Goal: Register for event/course

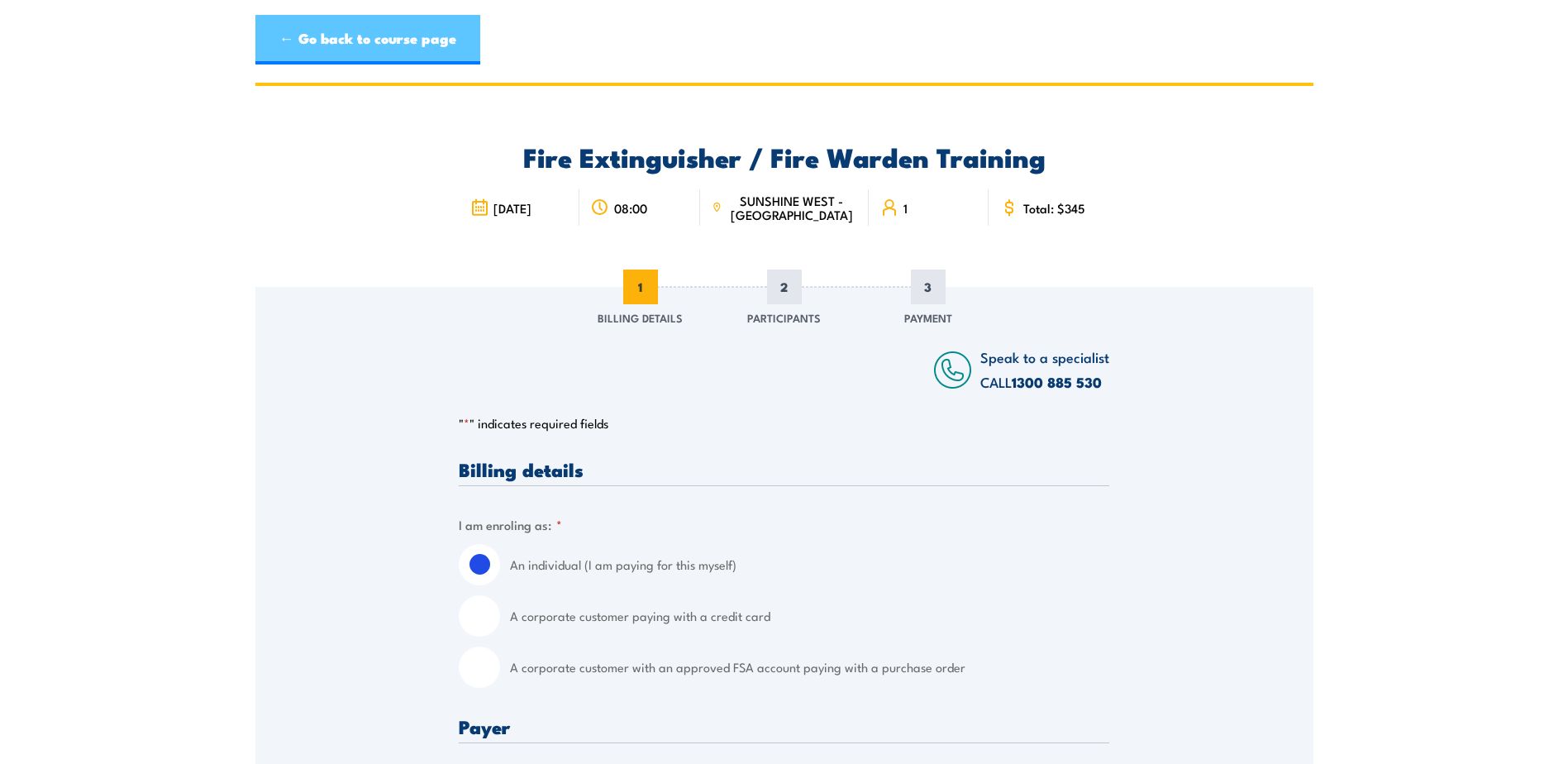
click at [420, 38] on link "← Go back to course page" at bounding box center [369, 39] width 225 height 49
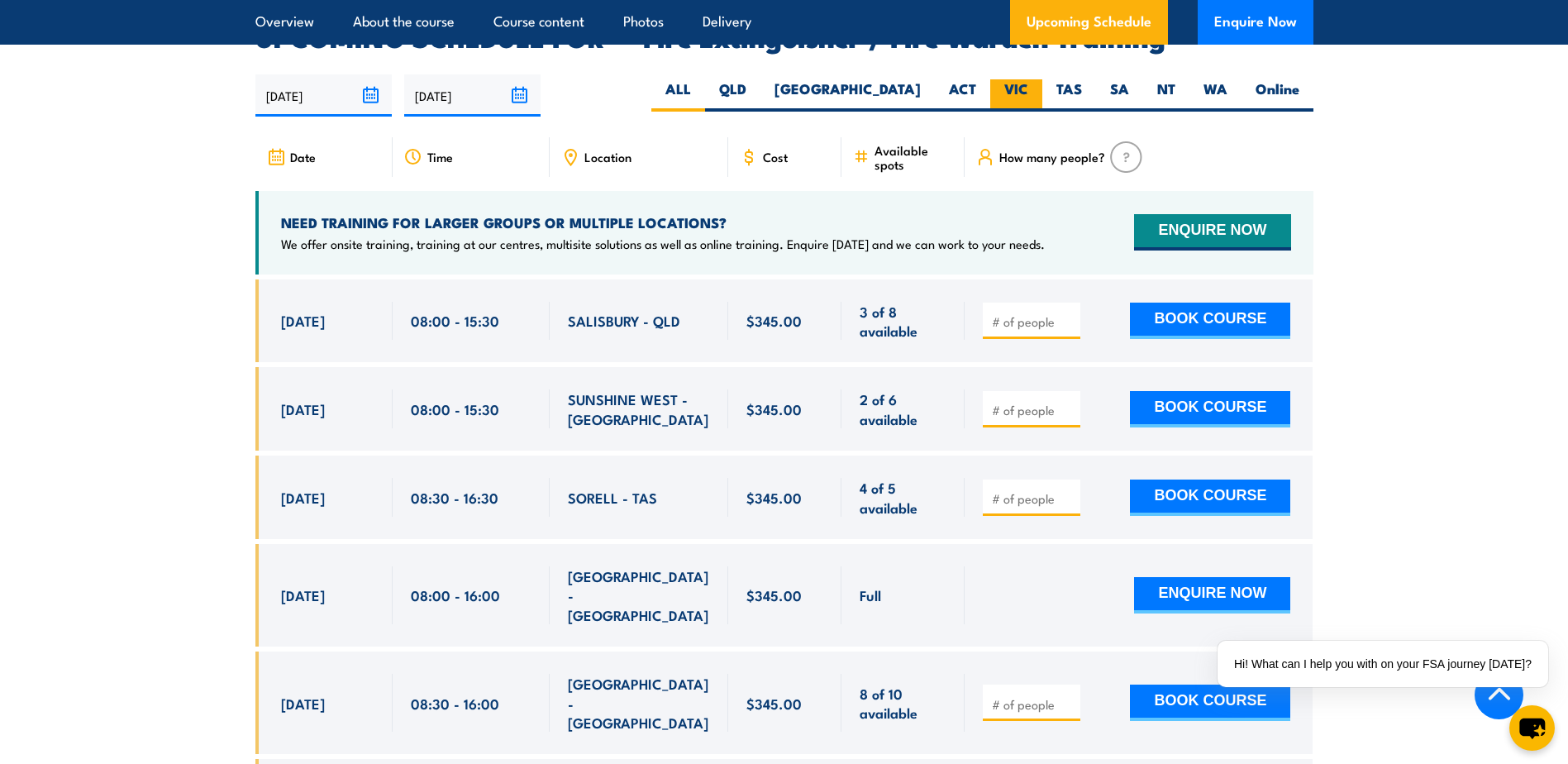
click at [1017, 79] on label "VIC" at bounding box center [1016, 95] width 52 height 33
click at [1028, 79] on input "VIC" at bounding box center [1034, 85] width 11 height 11
radio input "true"
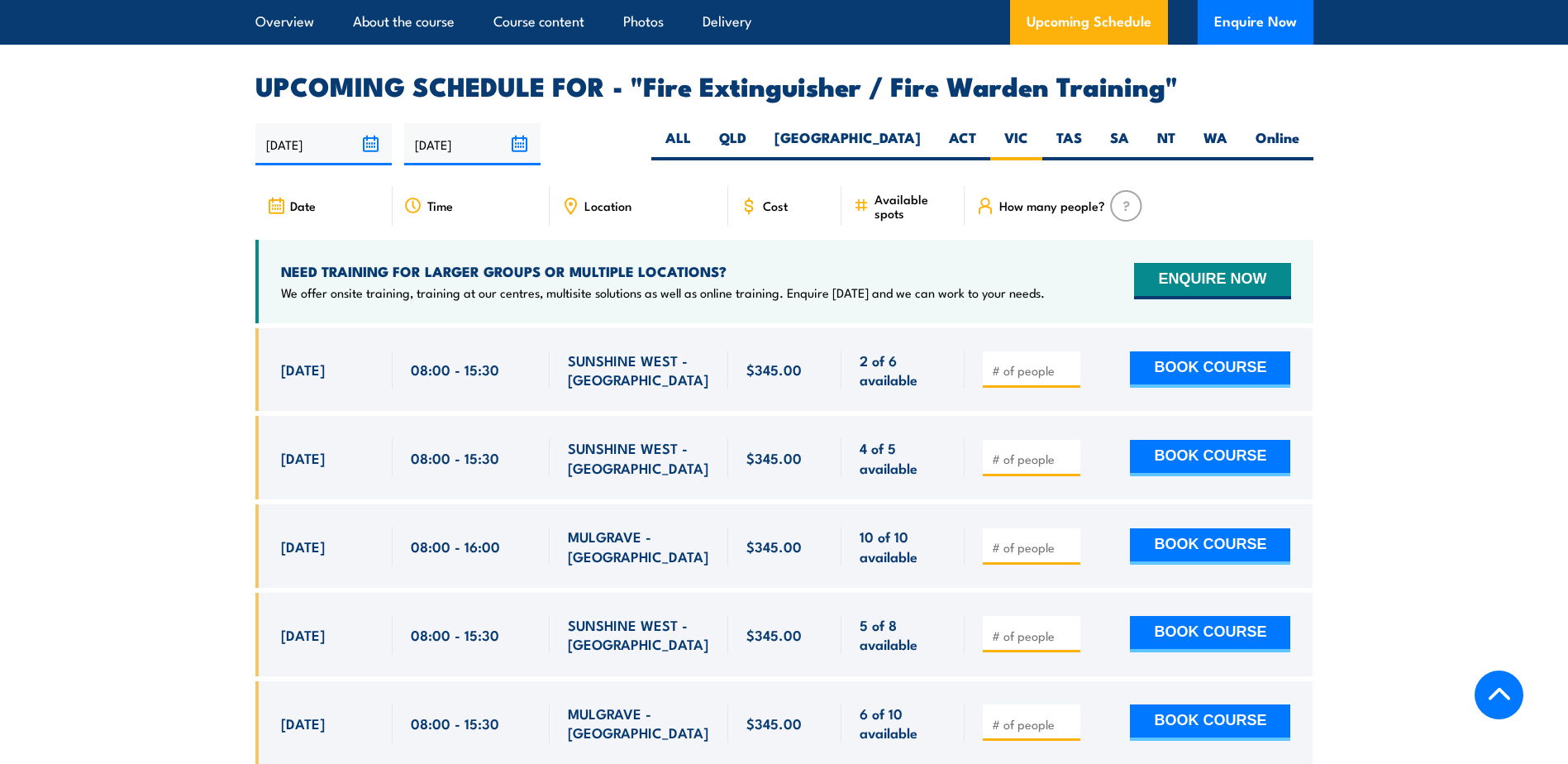
scroll to position [2715, 0]
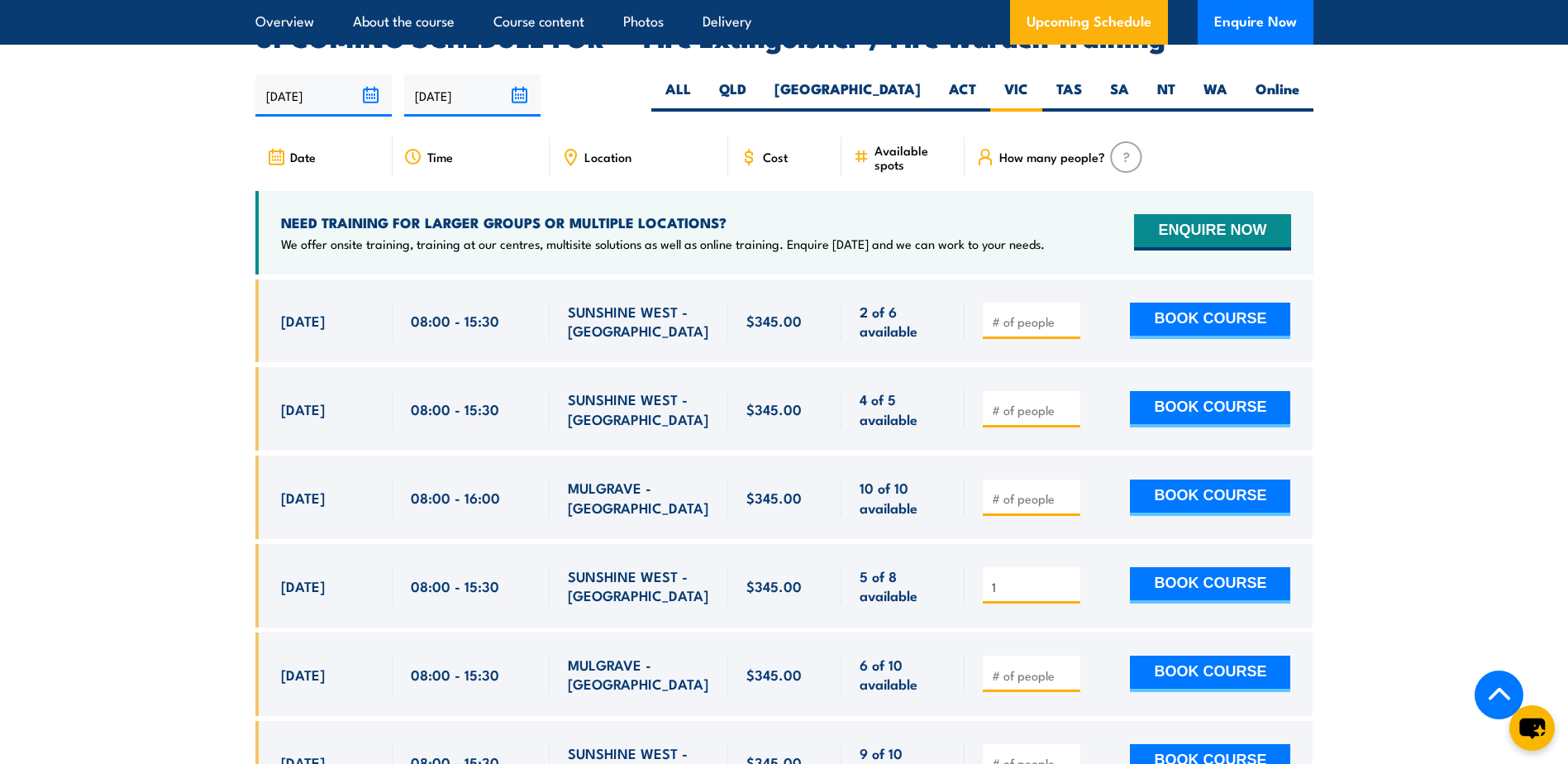
type input "1"
click at [1071, 579] on input "1" at bounding box center [1033, 587] width 83 height 17
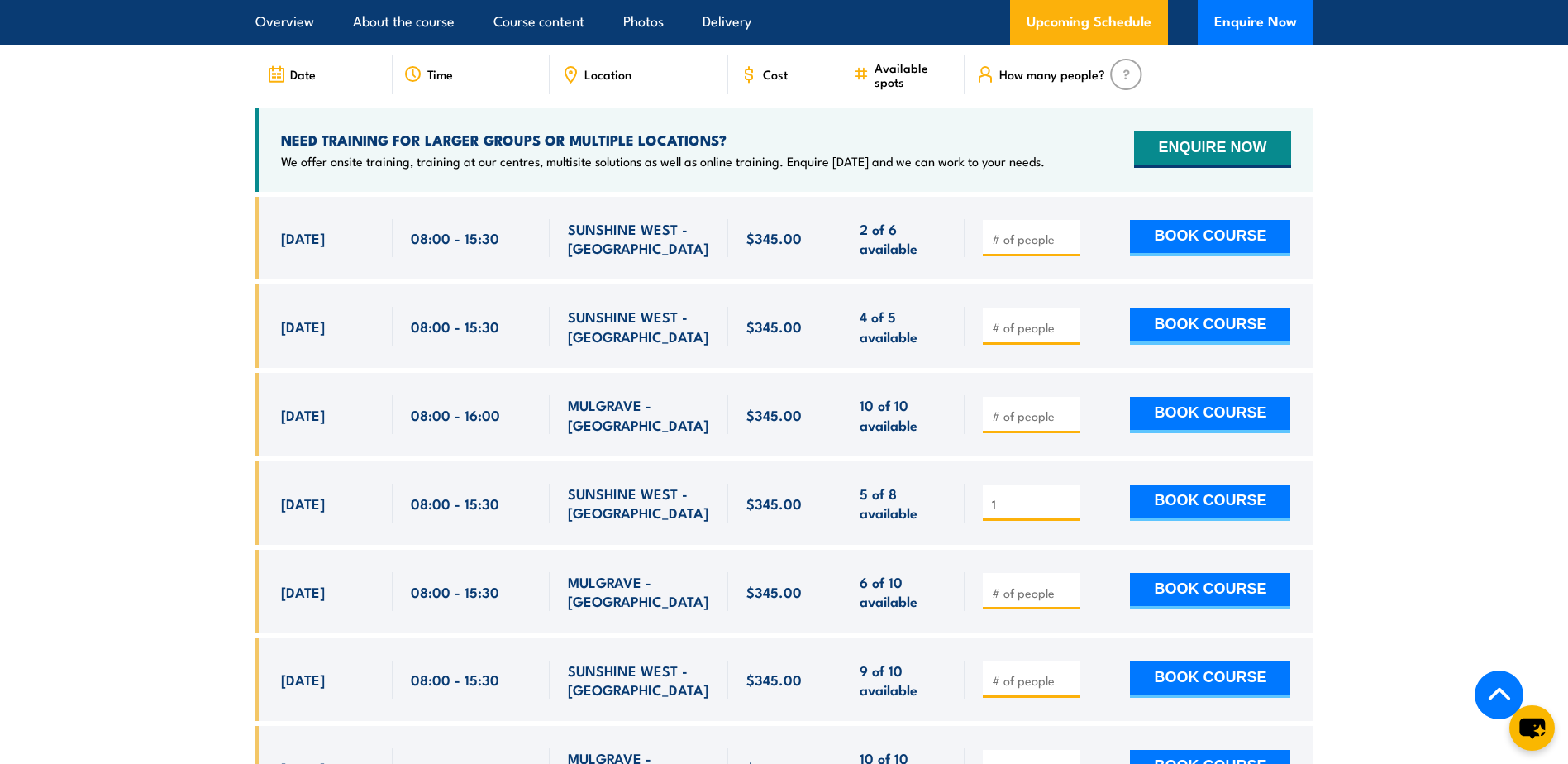
scroll to position [2633, 0]
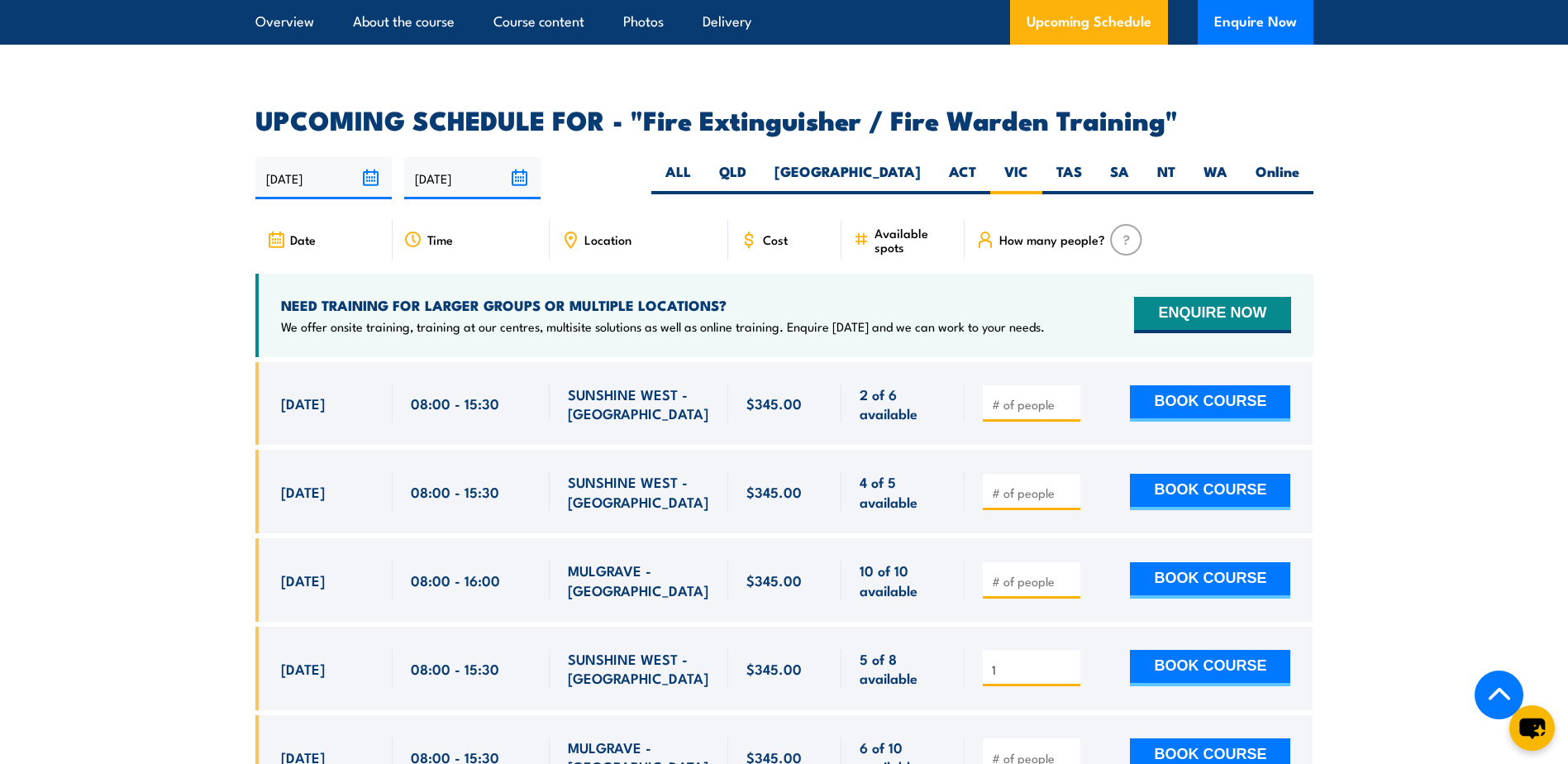
click at [610, 233] on span "Location" at bounding box center [608, 239] width 47 height 14
click at [584, 233] on span "Location" at bounding box center [608, 239] width 47 height 14
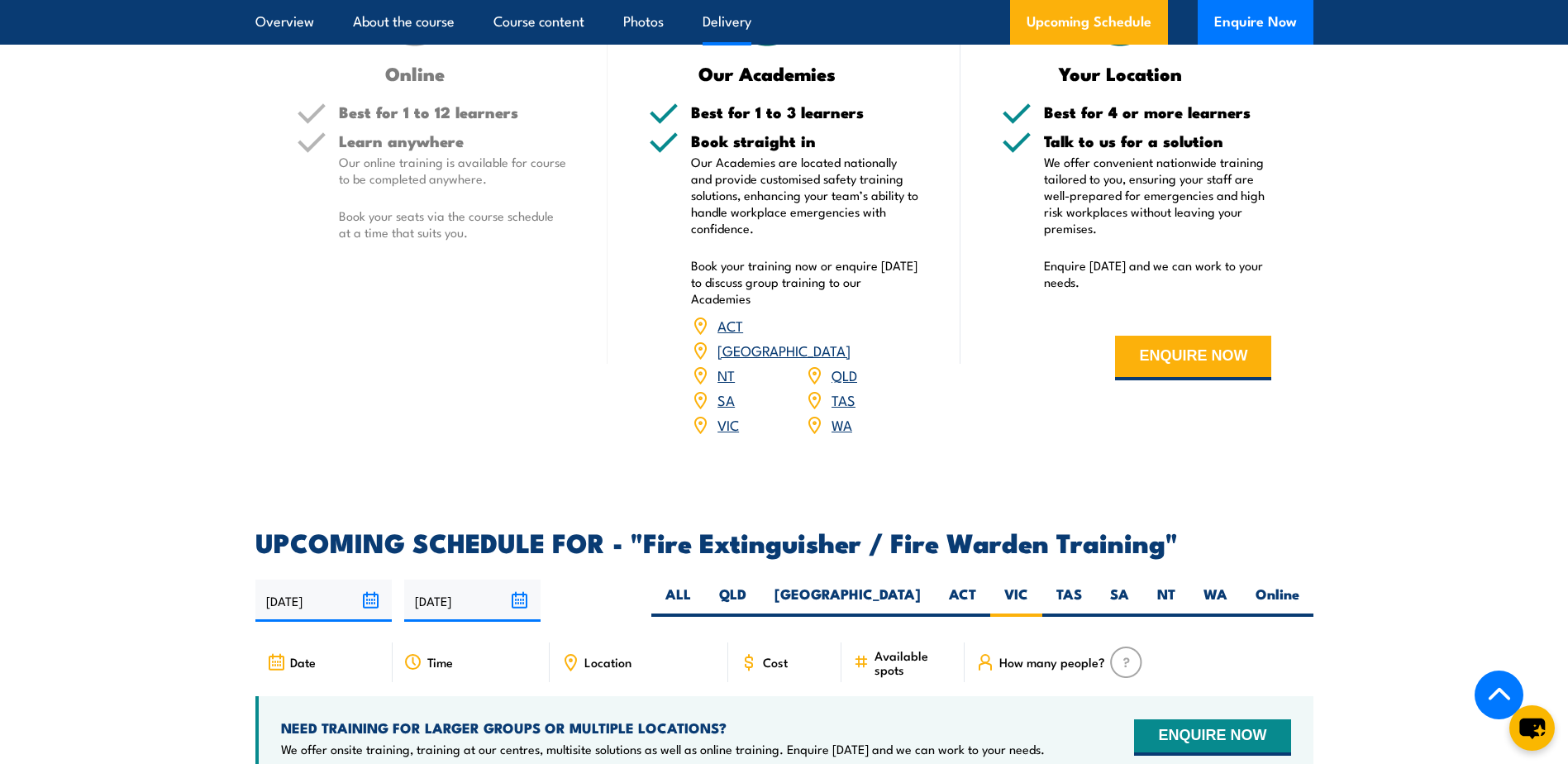
scroll to position [1971, 0]
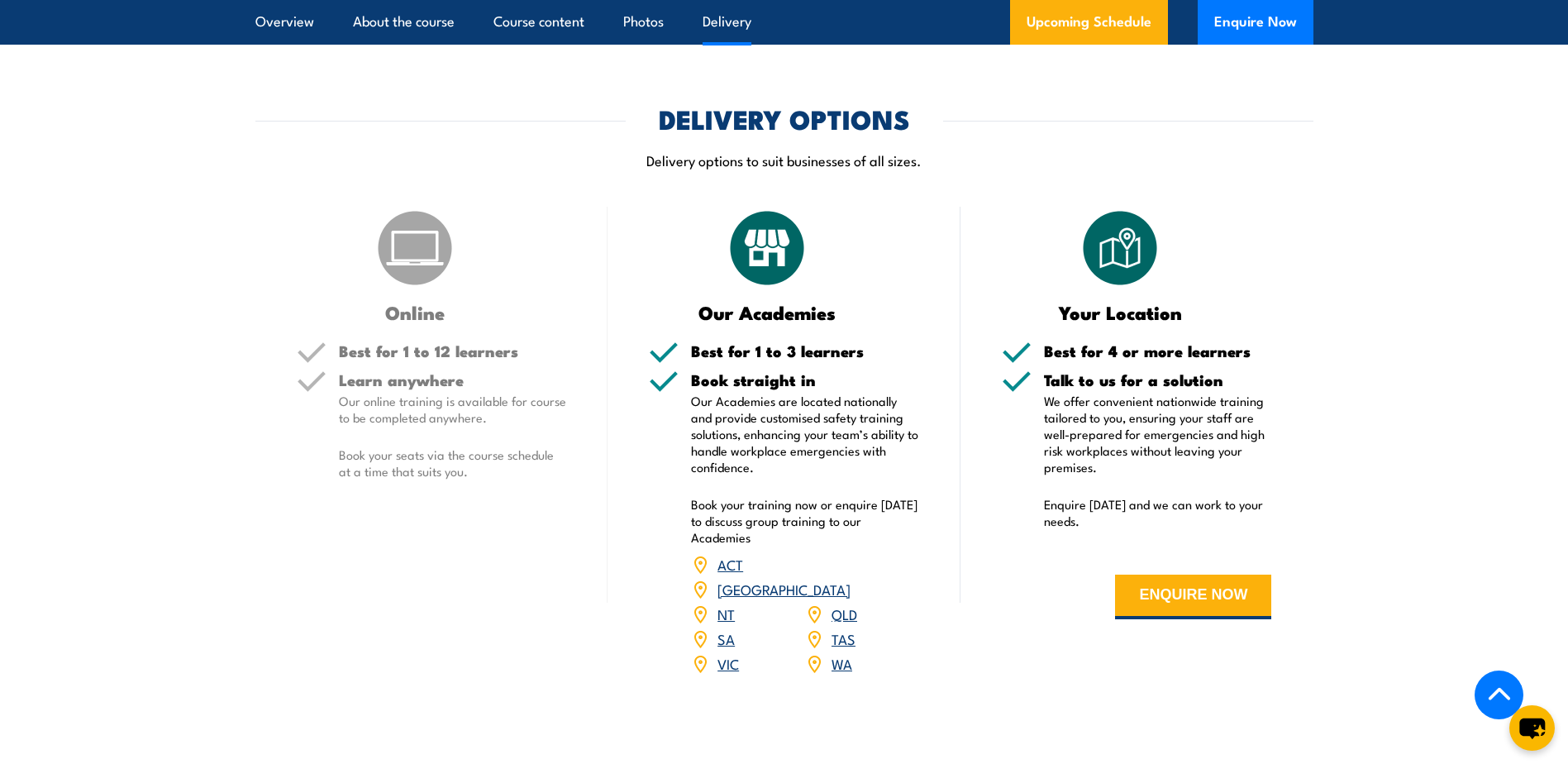
click at [719, 651] on span "VIC" at bounding box center [728, 663] width 21 height 25
click at [728, 653] on link "VIC" at bounding box center [728, 663] width 21 height 20
click at [726, 653] on link "VIC" at bounding box center [728, 663] width 21 height 20
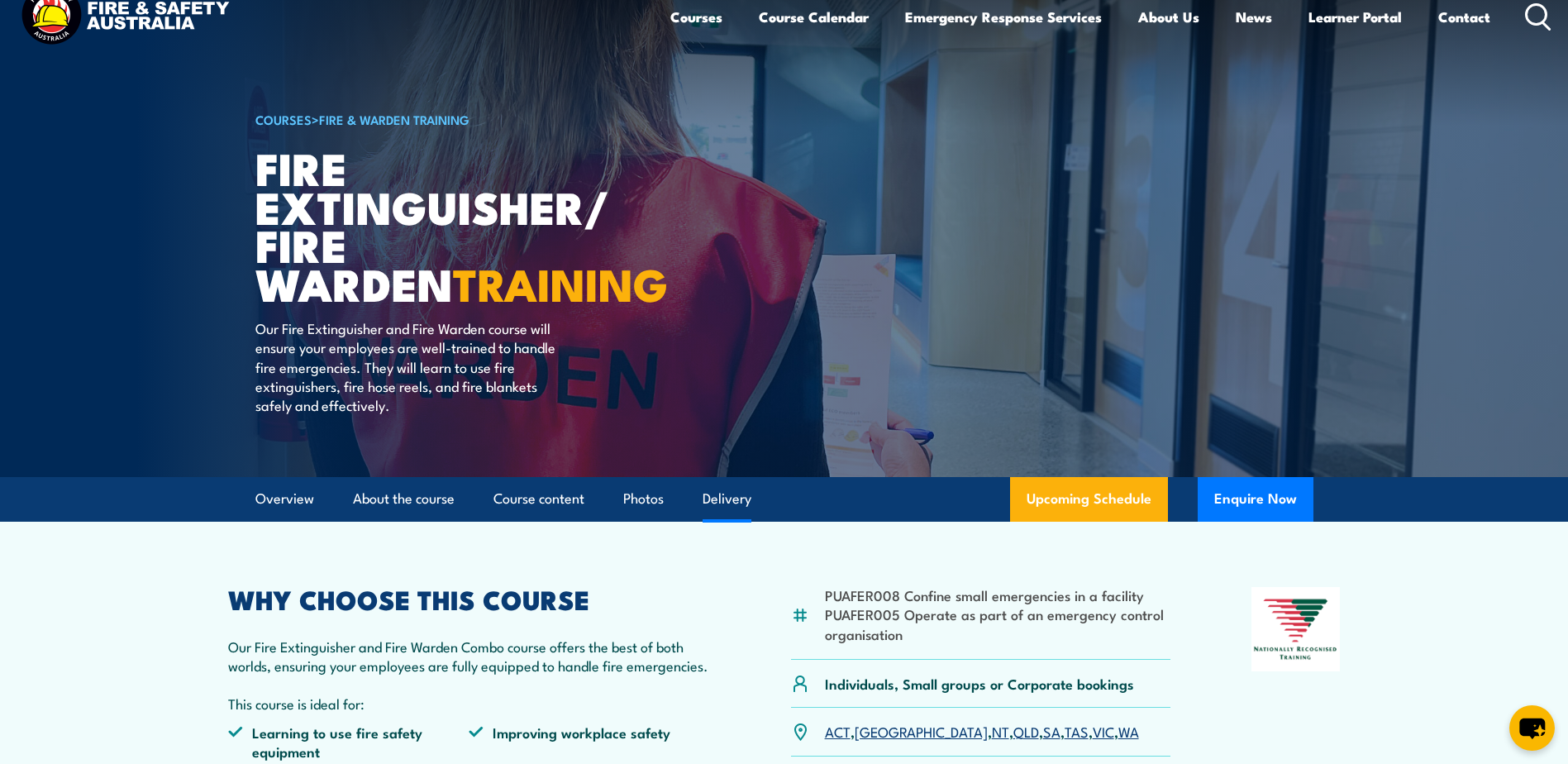
scroll to position [0, 0]
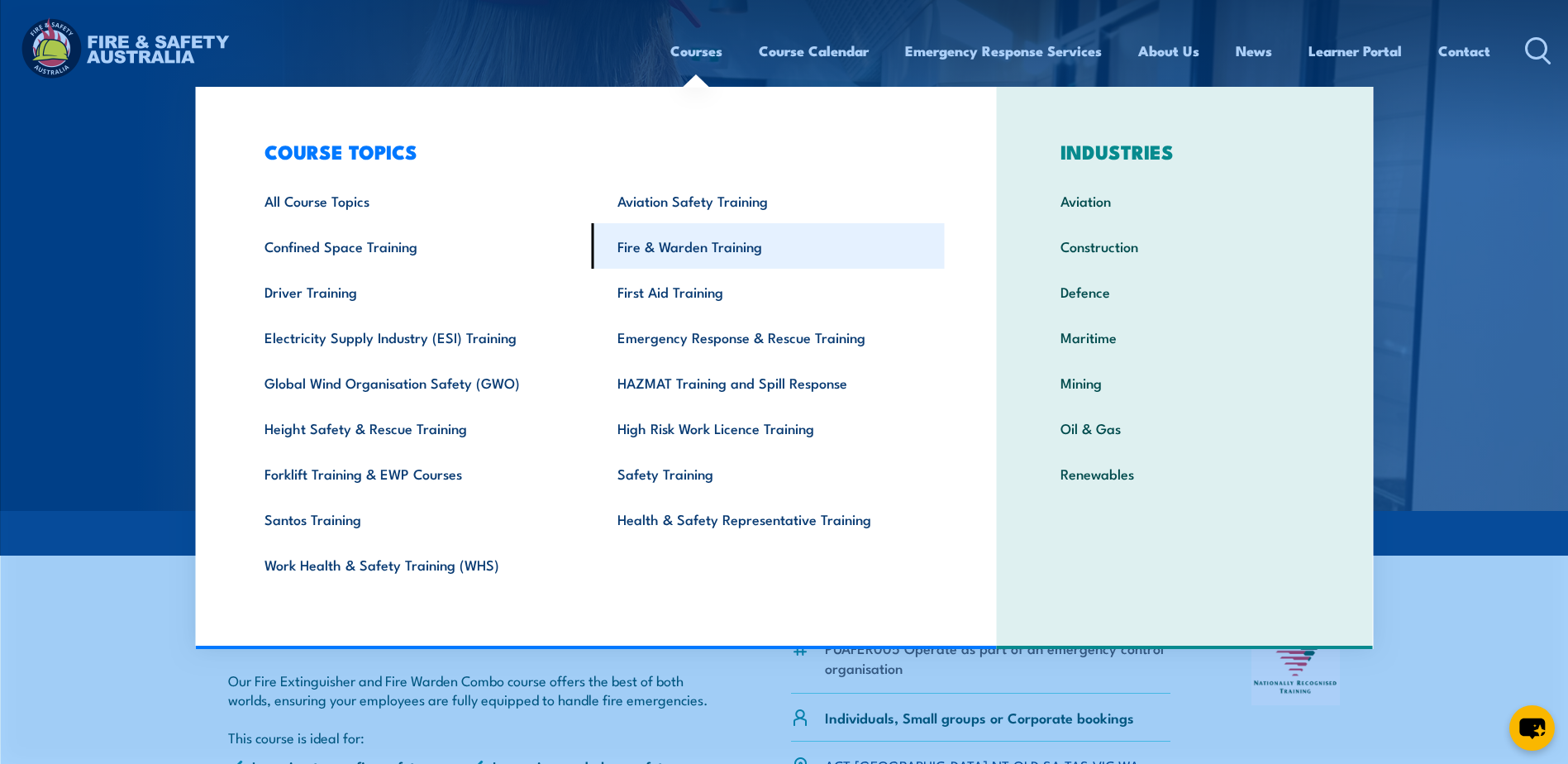
click at [663, 248] on link "Fire & Warden Training" at bounding box center [768, 246] width 353 height 46
click at [795, 249] on link "Fire & Warden Training" at bounding box center [768, 246] width 353 height 46
click at [732, 247] on link "Fire & Warden Training" at bounding box center [768, 246] width 353 height 46
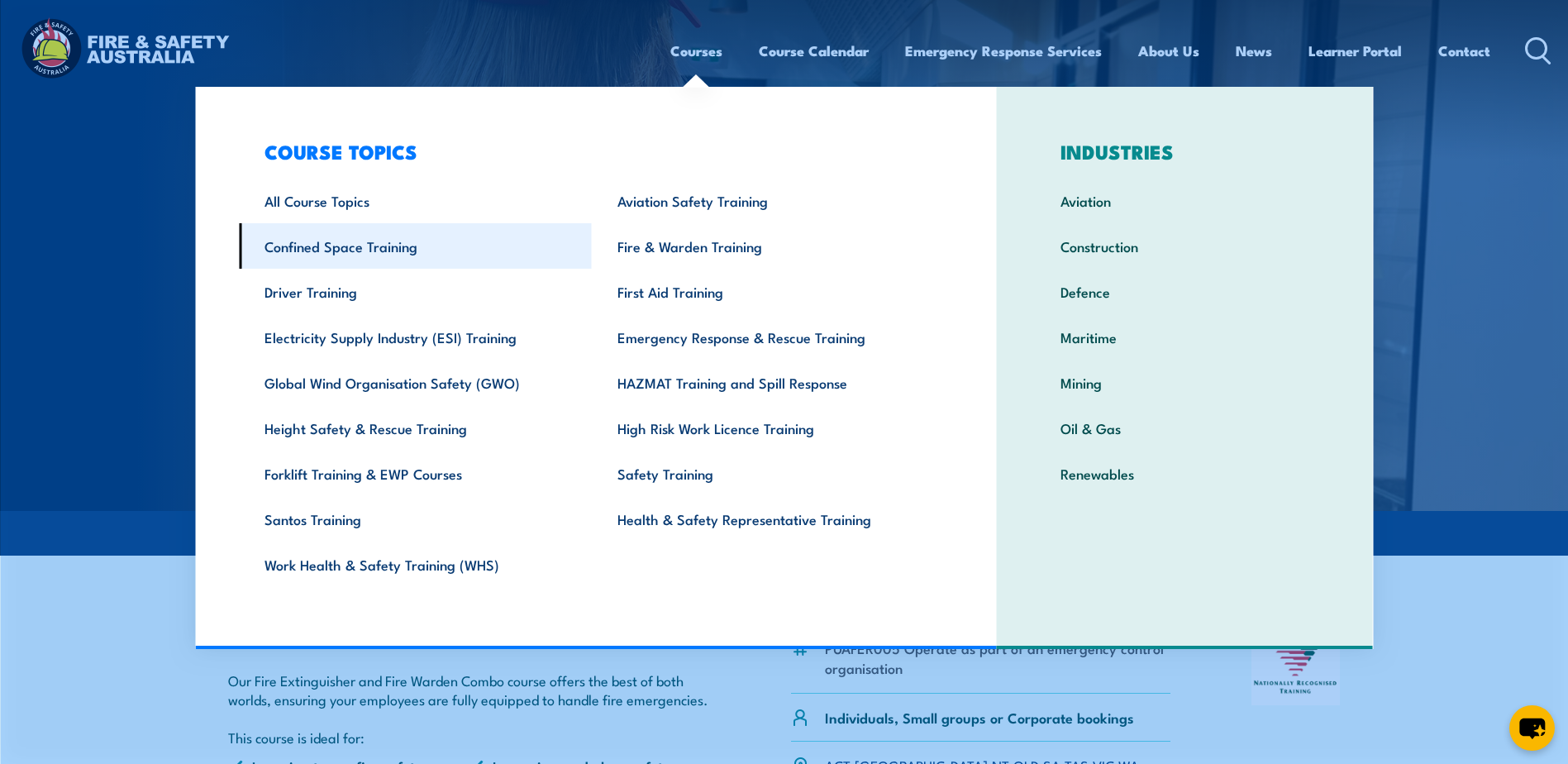
click at [337, 255] on link "Confined Space Training" at bounding box center [415, 246] width 353 height 46
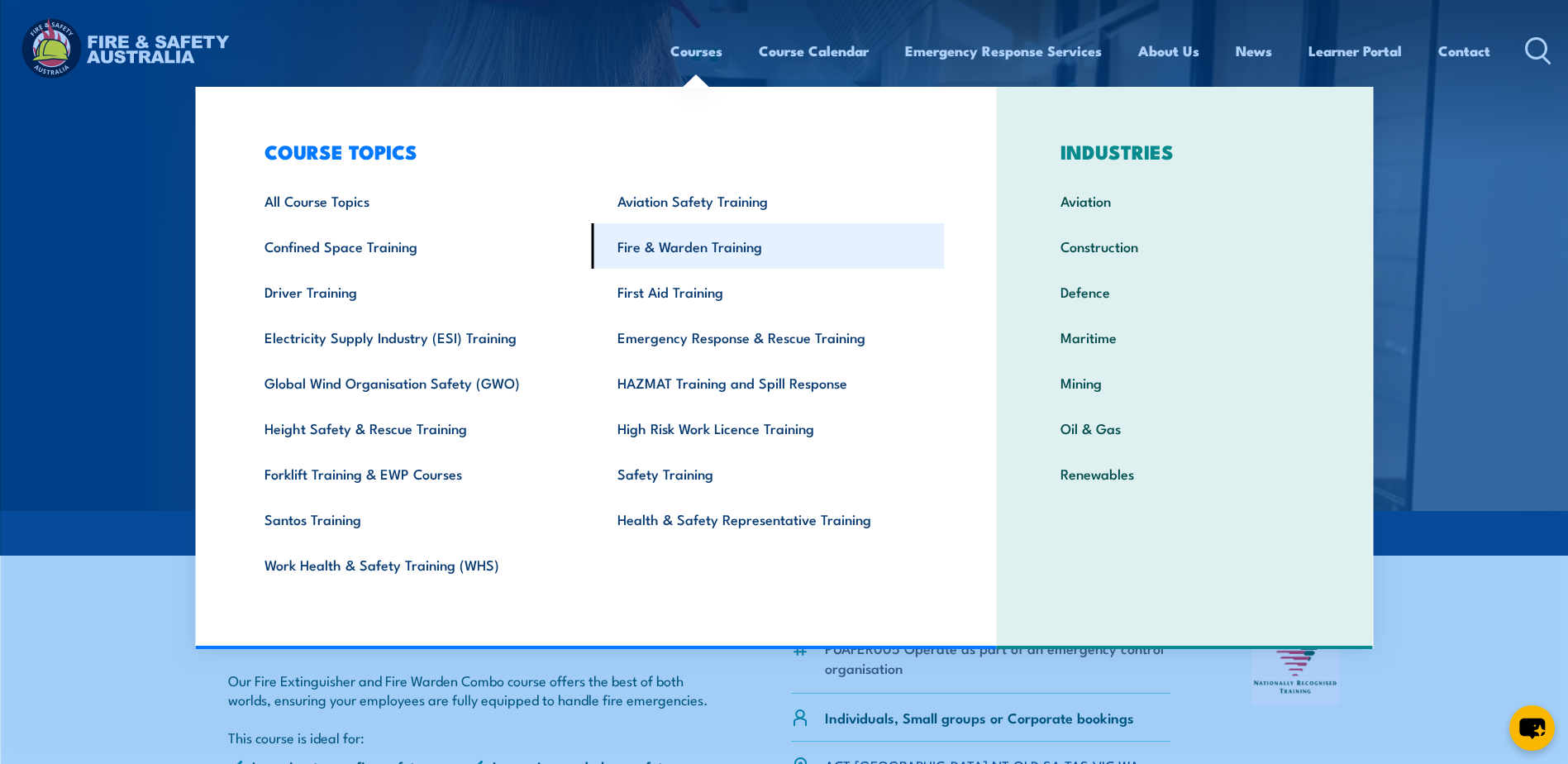
click at [737, 241] on link "Fire & Warden Training" at bounding box center [768, 246] width 353 height 46
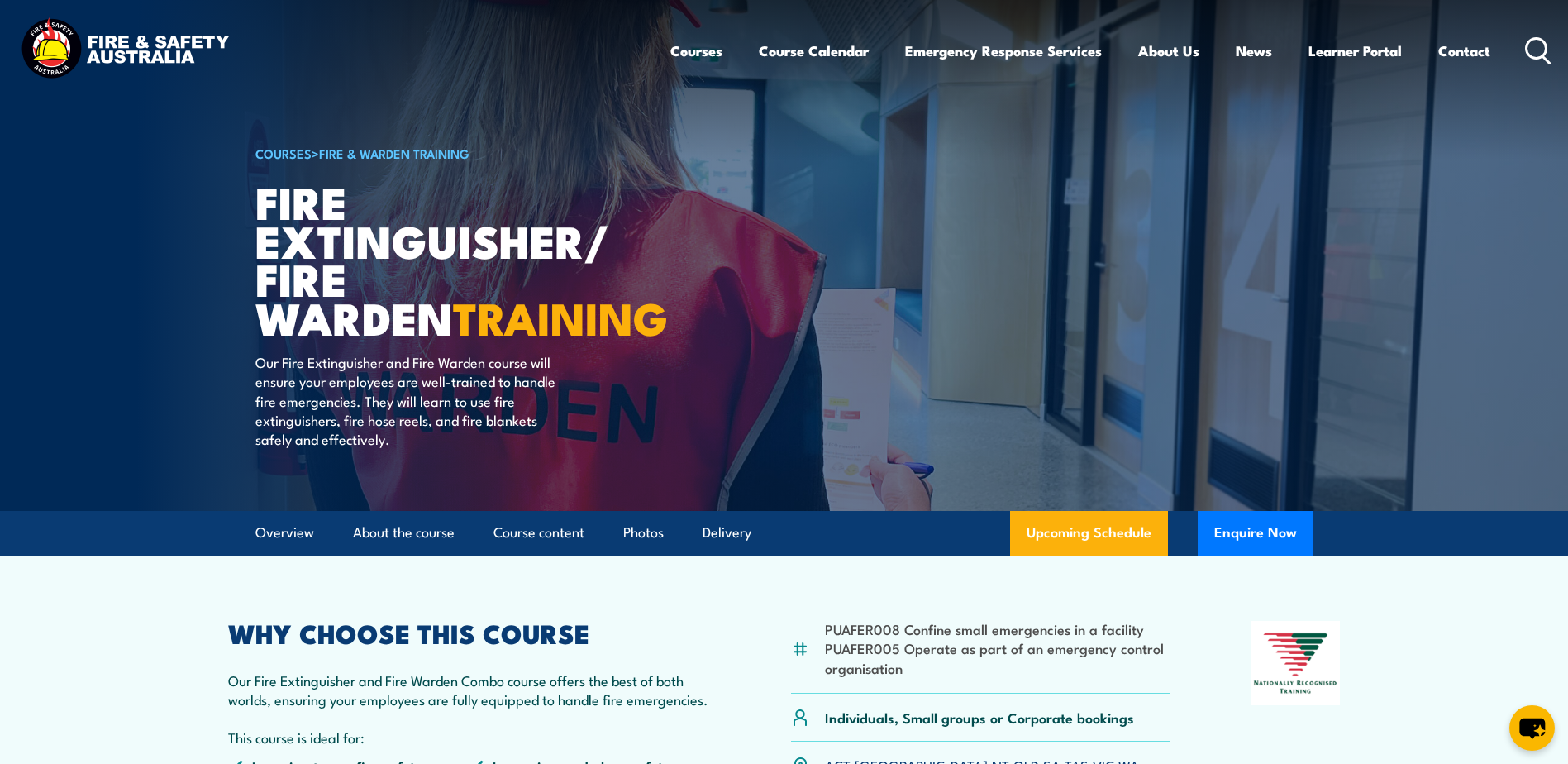
click at [1404, 56] on ul "Courses Course Calendar Emergency Response Services Services Overview Emergency…" at bounding box center [1080, 50] width 820 height 44
click at [1397, 56] on link "Learner Portal" at bounding box center [1355, 50] width 93 height 44
click at [107, 46] on img at bounding box center [125, 50] width 217 height 71
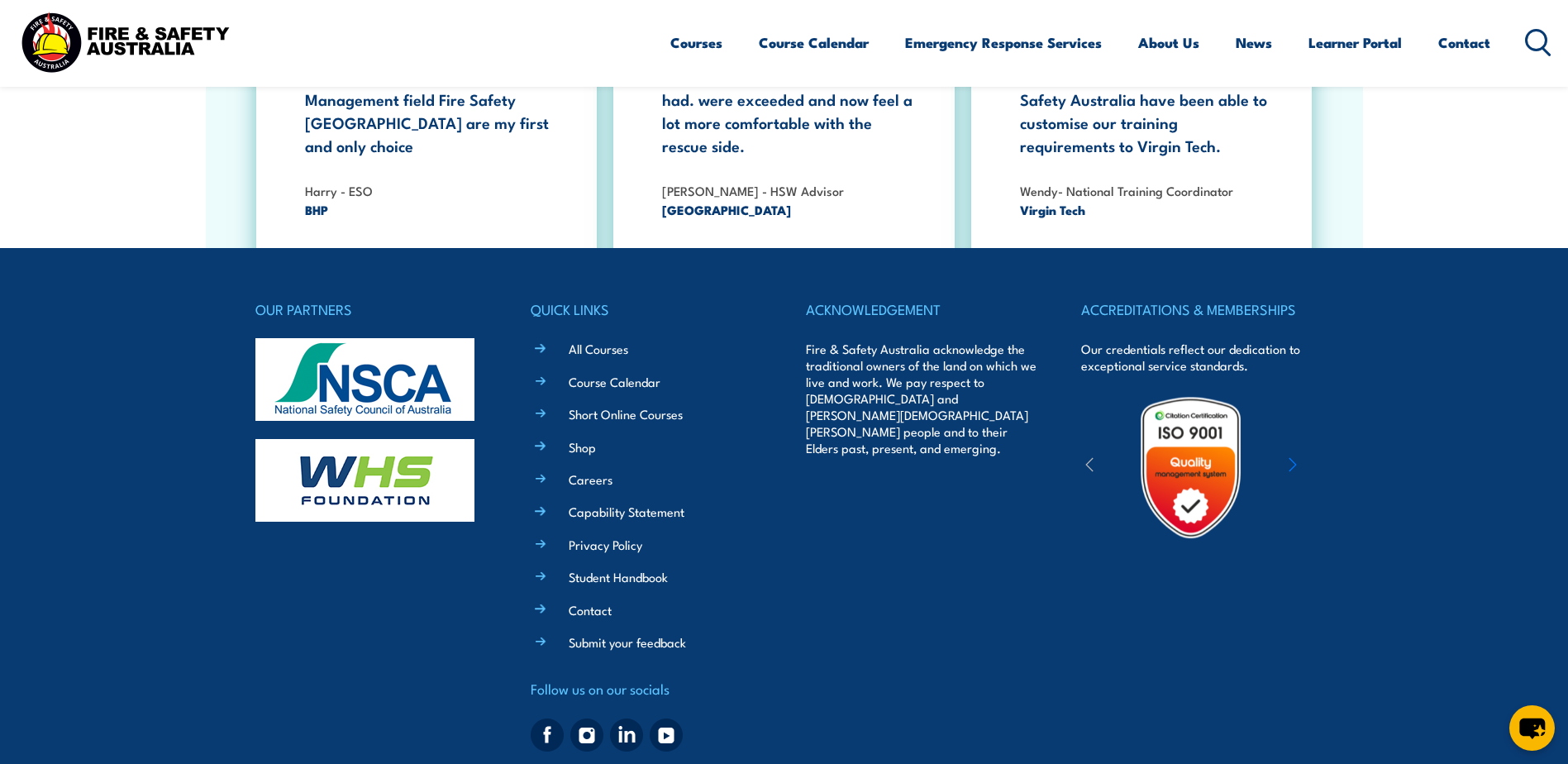
scroll to position [3057, 0]
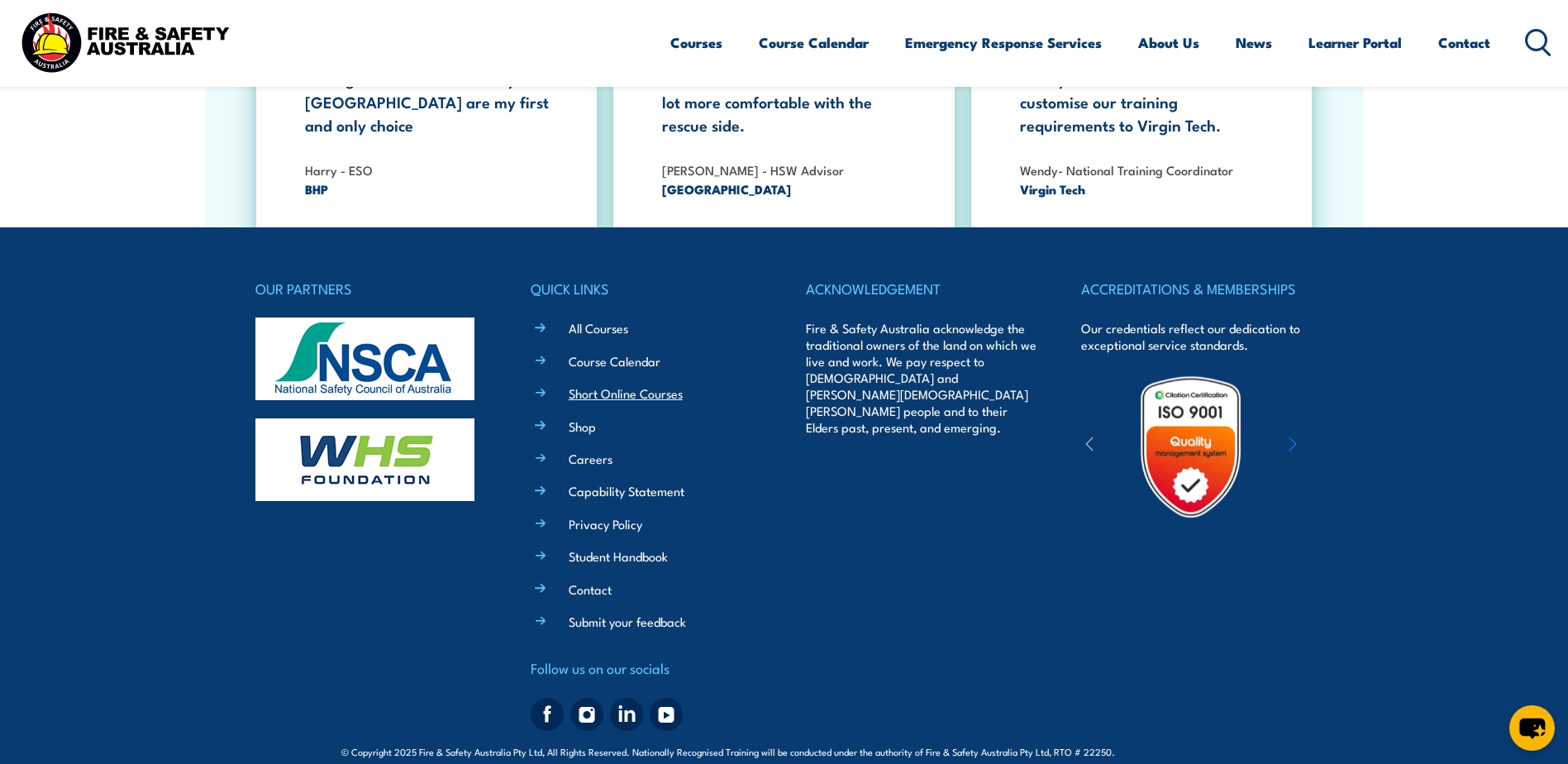
click at [644, 384] on link "Short Online Courses" at bounding box center [625, 393] width 114 height 18
